Goal: Check status: Check status

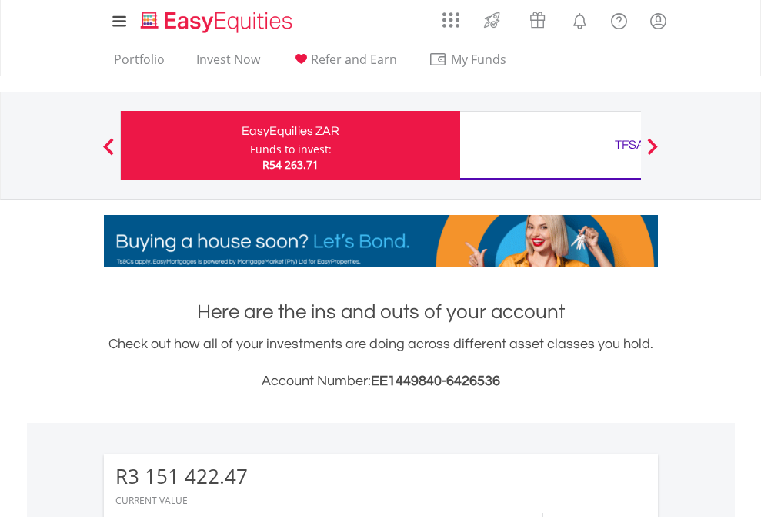
scroll to position [148, 242]
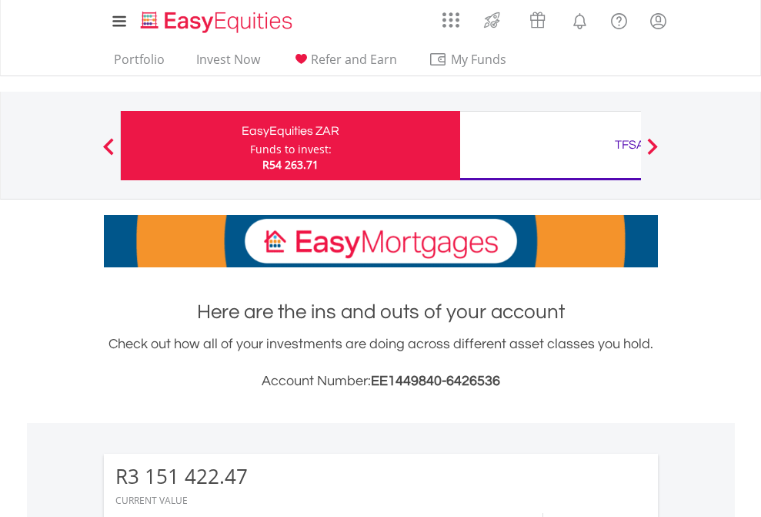
click at [250, 146] on div "Funds to invest:" at bounding box center [291, 149] width 82 height 15
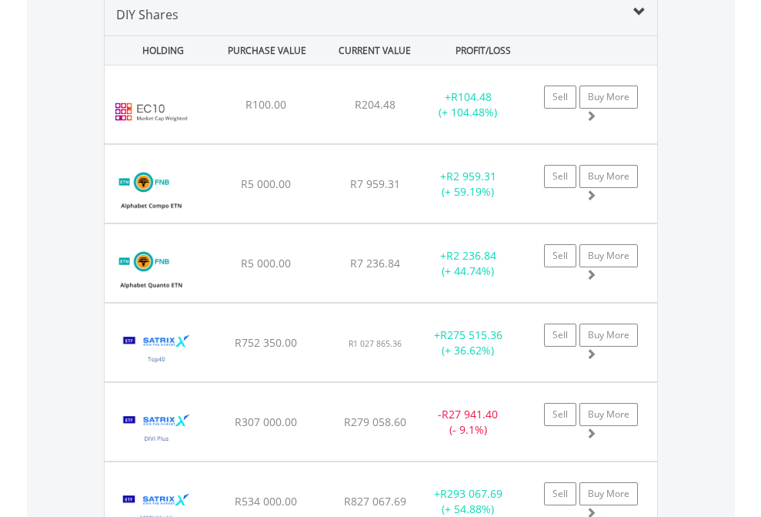
scroll to position [1488, 0]
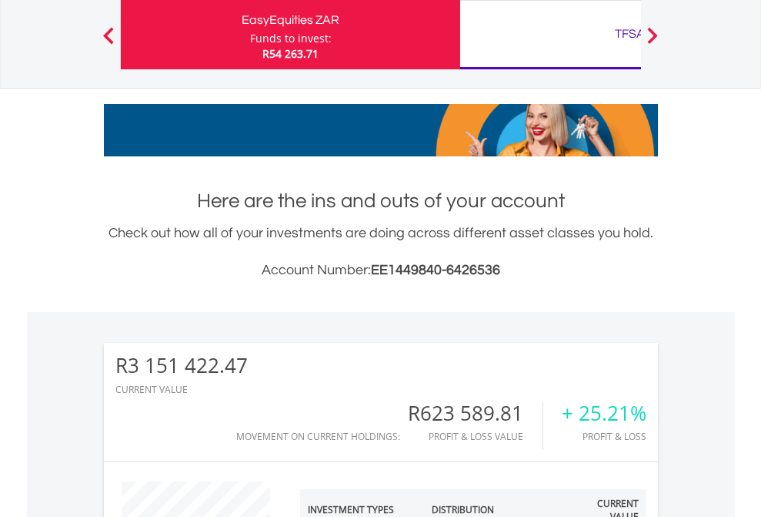
scroll to position [148, 242]
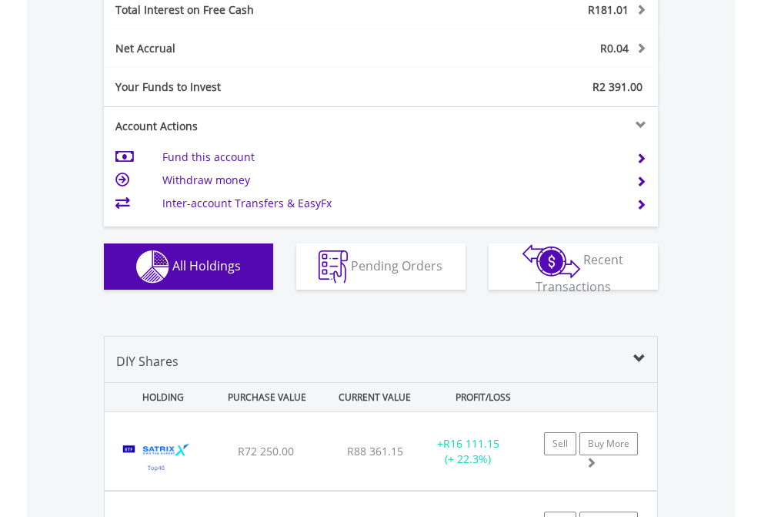
scroll to position [1774, 0]
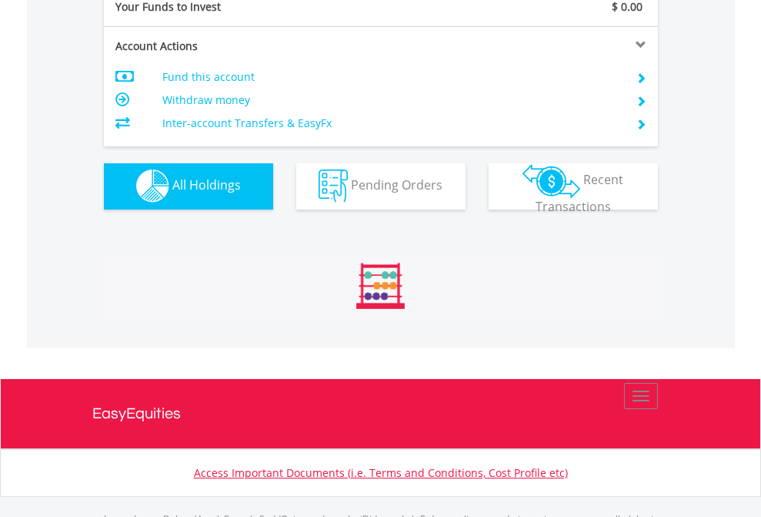
scroll to position [1524, 0]
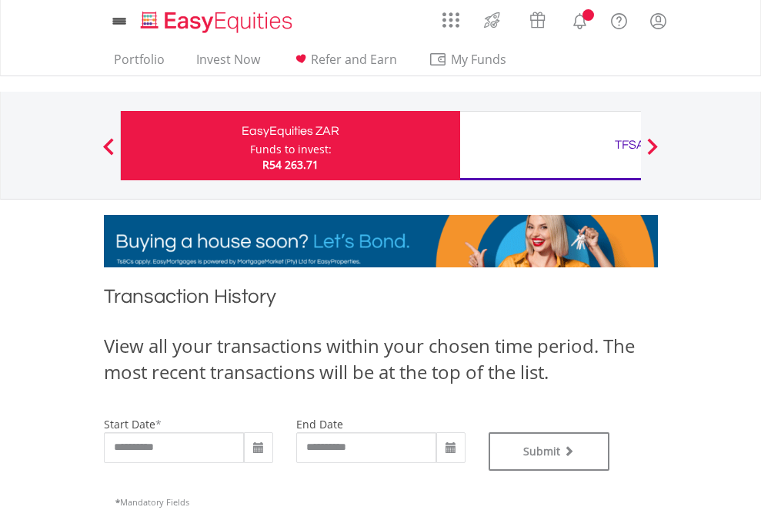
type input "**********"
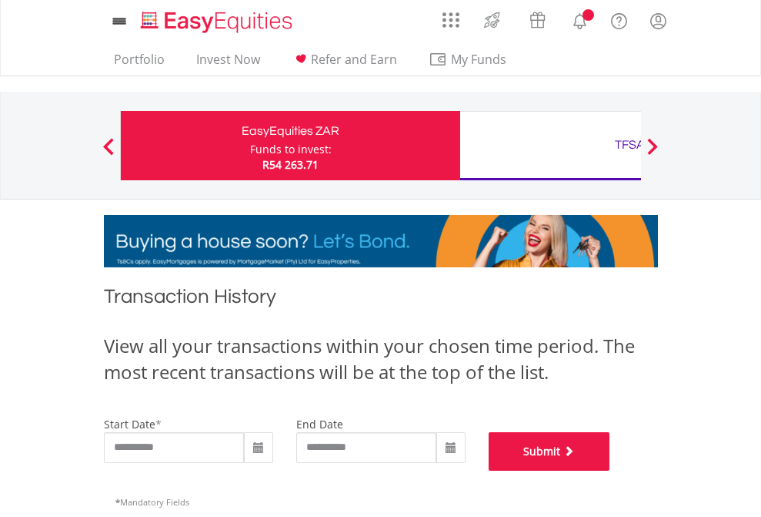
click at [611, 470] on button "Submit" at bounding box center [550, 451] width 122 height 38
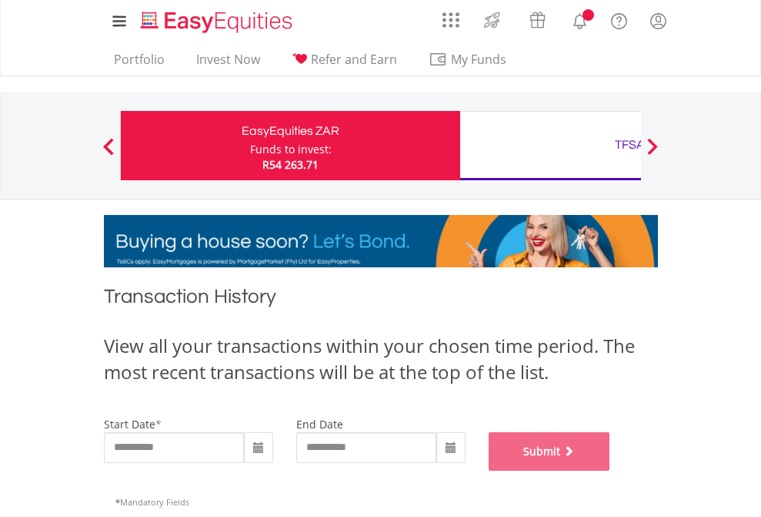
scroll to position [624, 0]
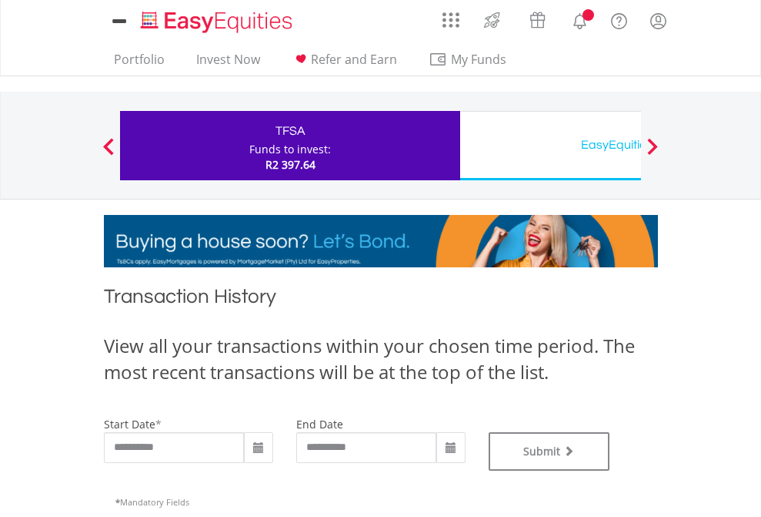
type input "**********"
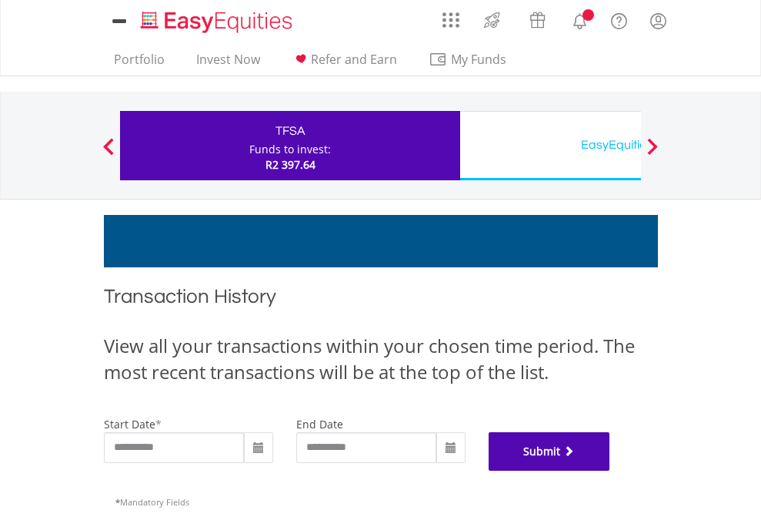
click at [611, 470] on button "Submit" at bounding box center [550, 451] width 122 height 38
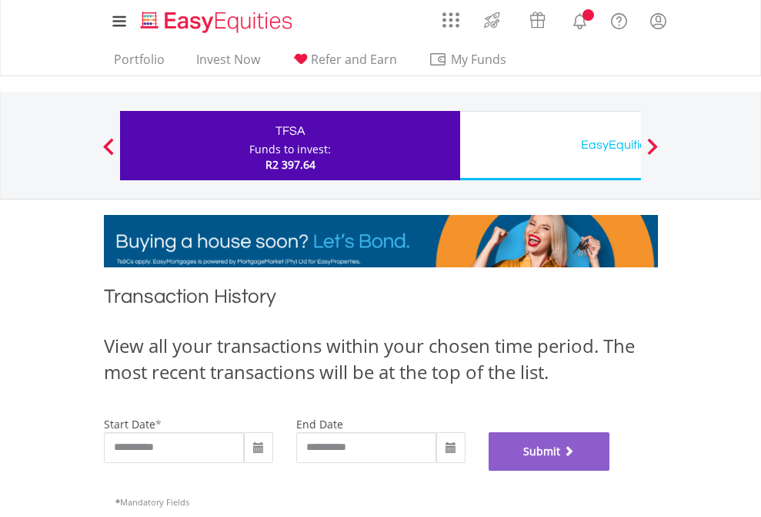
scroll to position [624, 0]
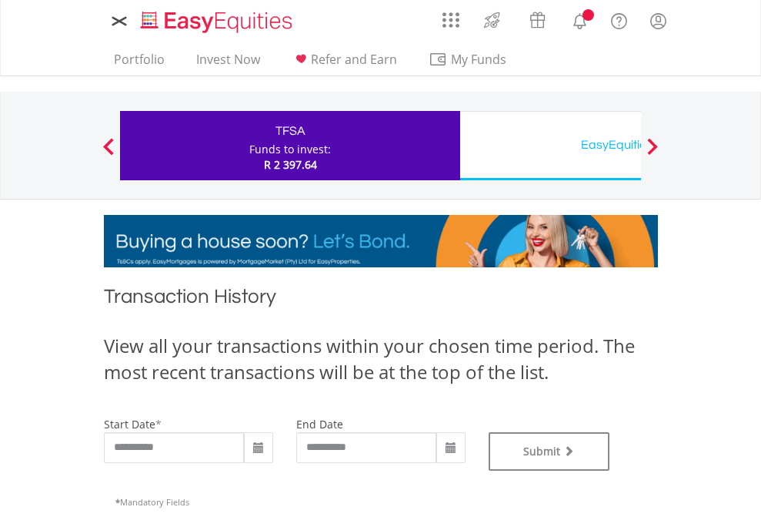
click at [550, 146] on div "EasyEquities USD" at bounding box center [630, 145] width 321 height 22
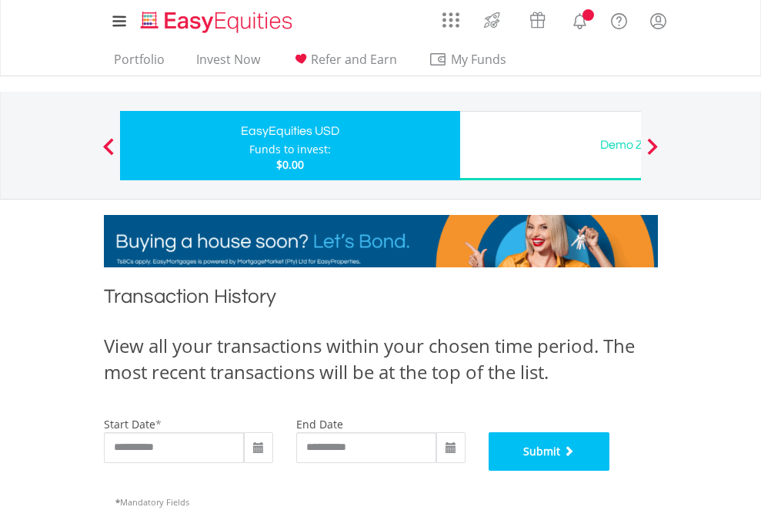
click at [611, 470] on button "Submit" at bounding box center [550, 451] width 122 height 38
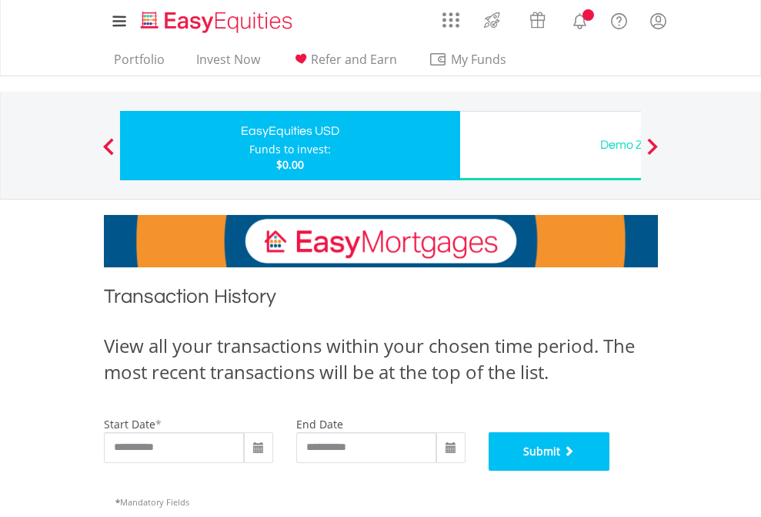
scroll to position [624, 0]
